Goal: Information Seeking & Learning: Learn about a topic

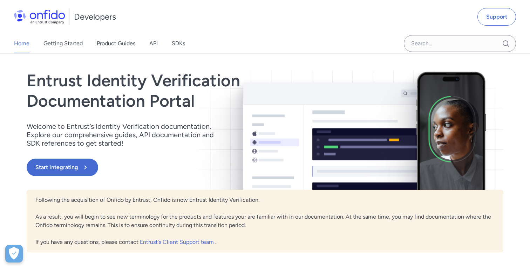
click at [148, 42] on div "Home Getting Started Product Guides API SDKs" at bounding box center [106, 44] width 213 height 20
click at [154, 42] on link "API" at bounding box center [153, 44] width 8 height 20
click at [156, 42] on link "API" at bounding box center [153, 44] width 8 height 20
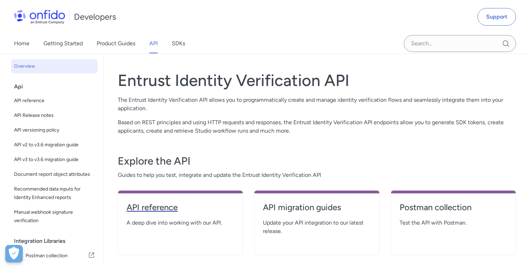
click at [166, 207] on h4 "API reference" at bounding box center [180, 206] width 108 height 11
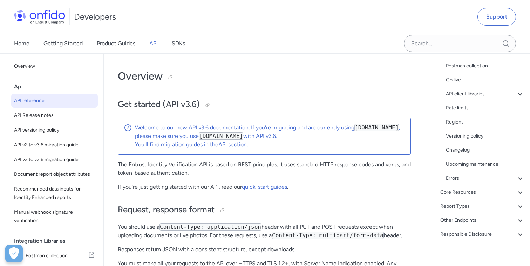
scroll to position [121, 0]
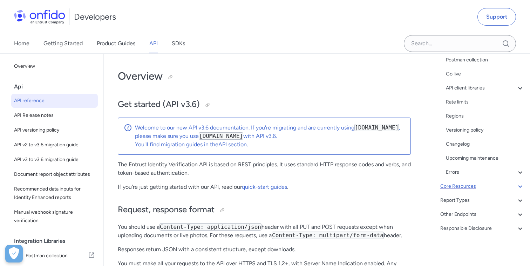
click at [456, 188] on div "Core Resources" at bounding box center [482, 186] width 84 height 8
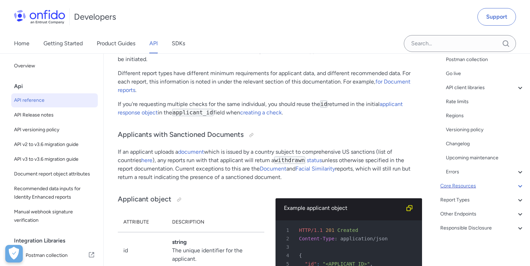
scroll to position [107, 0]
click at [458, 170] on div "Timeline Files" at bounding box center [485, 171] width 78 height 8
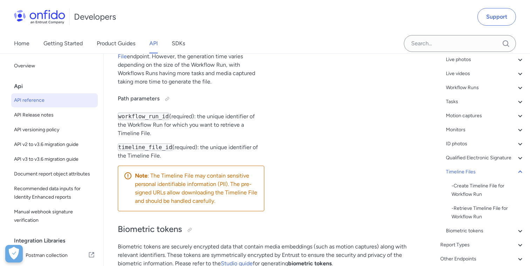
scroll to position [152, 0]
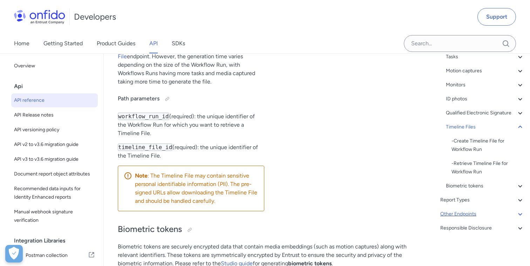
click at [461, 213] on div "Other Endpoints" at bounding box center [482, 214] width 84 height 8
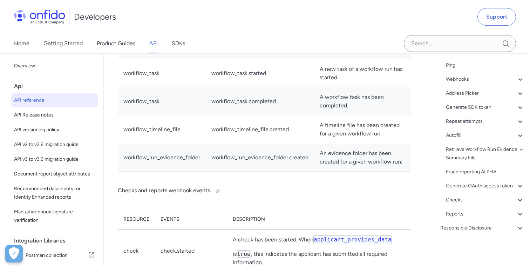
scroll to position [61972, 0]
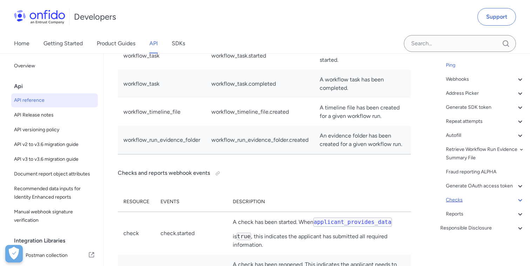
click at [451, 199] on div "Checks" at bounding box center [485, 200] width 78 height 8
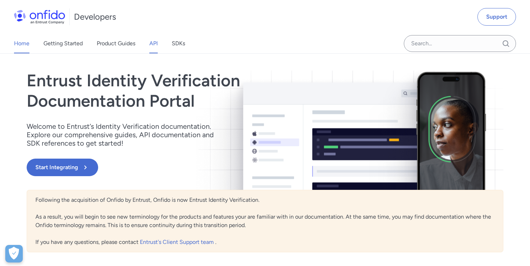
click at [151, 45] on link "API" at bounding box center [153, 44] width 8 height 20
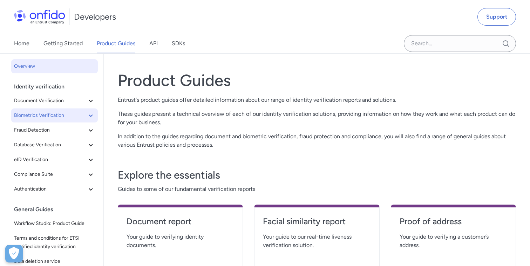
click at [41, 116] on span "Biometrics Verification" at bounding box center [50, 115] width 73 height 8
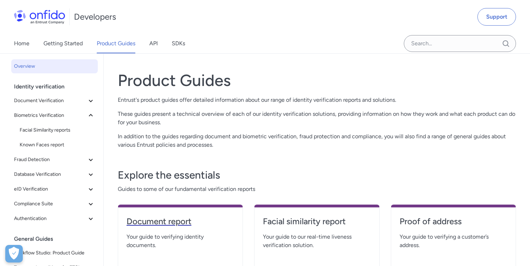
click at [143, 224] on h4 "Document report" at bounding box center [180, 220] width 108 height 11
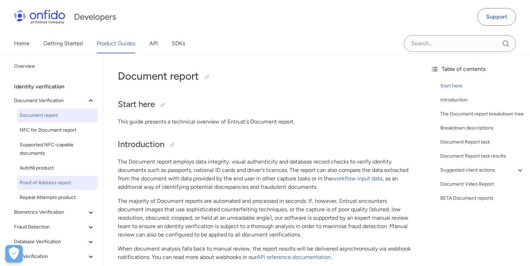
click at [52, 176] on link "Proof of Address report" at bounding box center [57, 183] width 81 height 14
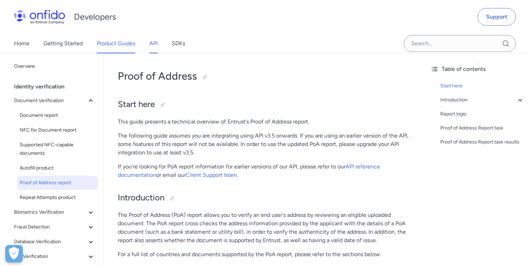
click at [152, 43] on link "API" at bounding box center [153, 44] width 8 height 20
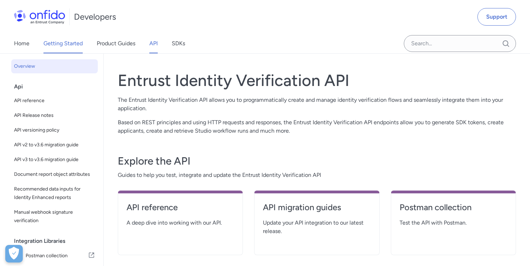
click at [60, 43] on link "Getting Started" at bounding box center [62, 44] width 39 height 20
